Goal: Information Seeking & Learning: Learn about a topic

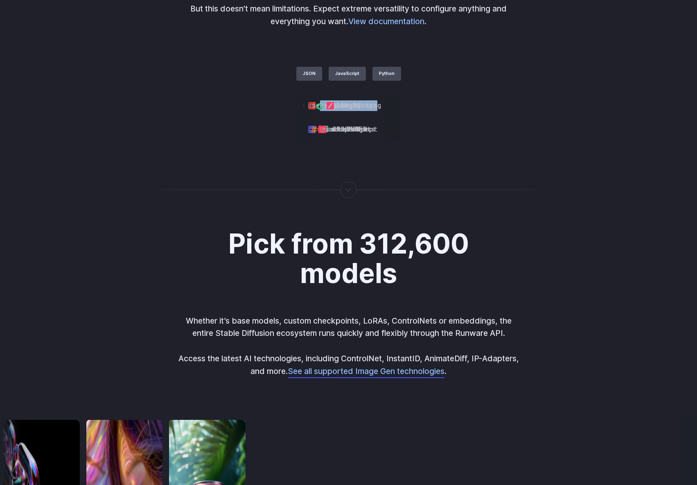
scroll to position [2068, 0]
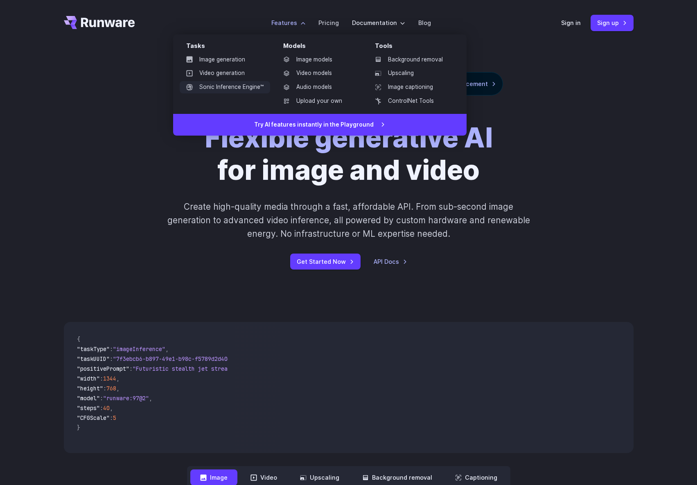
click at [250, 88] on link "Sonic Inference Engine™" at bounding box center [225, 87] width 90 height 12
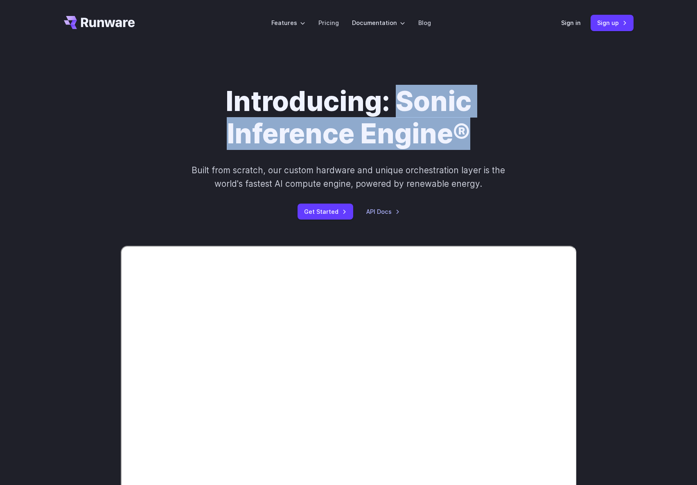
drag, startPoint x: 397, startPoint y: 101, endPoint x: 473, endPoint y: 128, distance: 80.8
click at [473, 128] on h1 "Introducing: Sonic Inference Engine®" at bounding box center [349, 117] width 456 height 65
copy h1 "Sonic Inference Engine®"
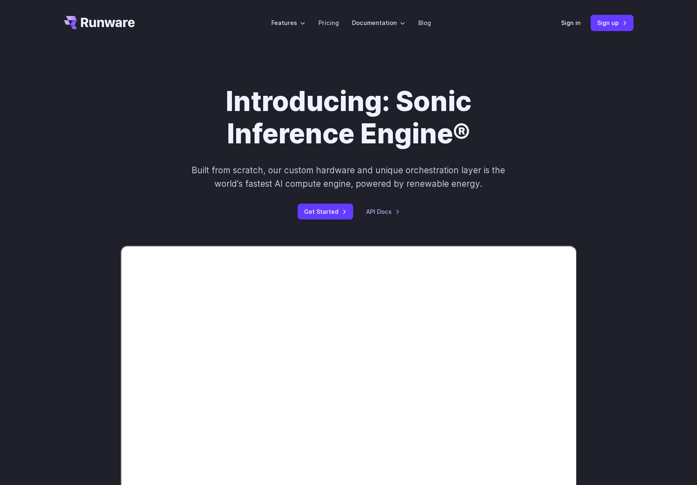
click at [7, 53] on div "Introducing: Sonic Inference Engine® Built from scratch, our custom hardware an…" at bounding box center [348, 295] width 697 height 498
